Goal: Navigation & Orientation: Find specific page/section

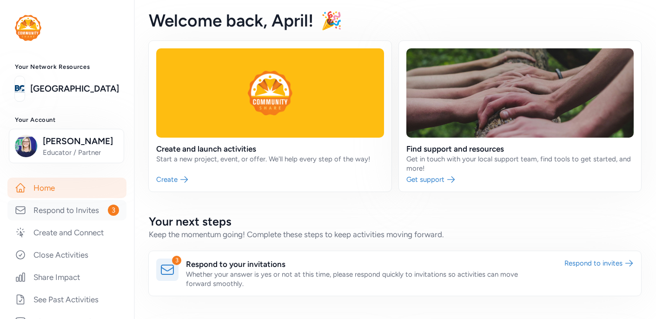
click at [66, 210] on link "Respond to Invites 3" at bounding box center [66, 210] width 119 height 20
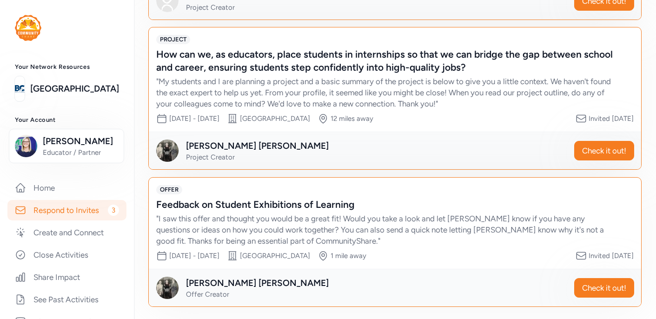
scroll to position [196, 0]
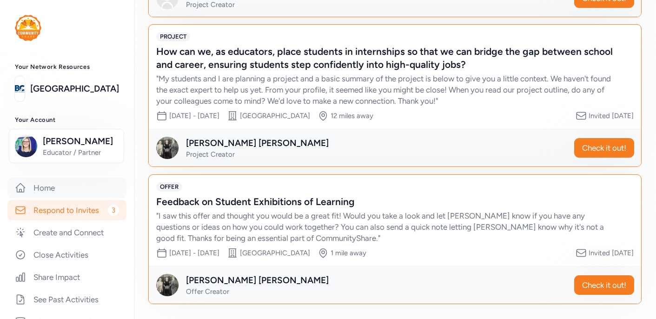
click at [48, 186] on link "Home" at bounding box center [66, 187] width 119 height 20
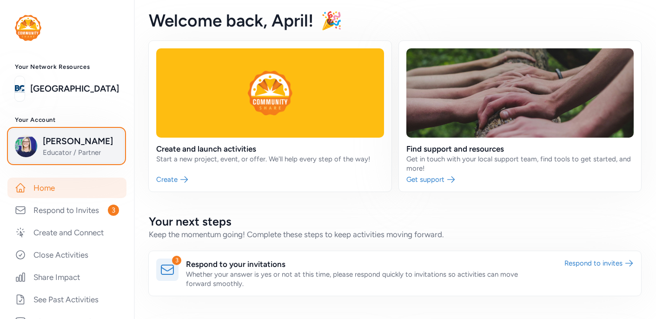
click at [94, 140] on span "[PERSON_NAME]" at bounding box center [80, 141] width 75 height 13
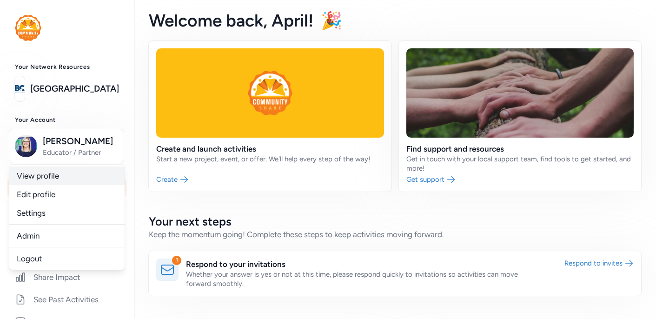
click at [59, 173] on link "View profile" at bounding box center [66, 175] width 115 height 19
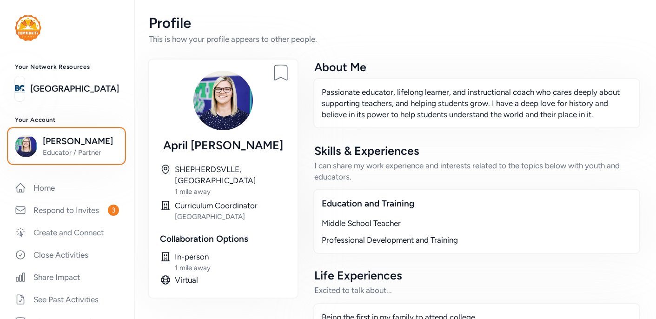
scroll to position [34, 0]
